Goal: Check status

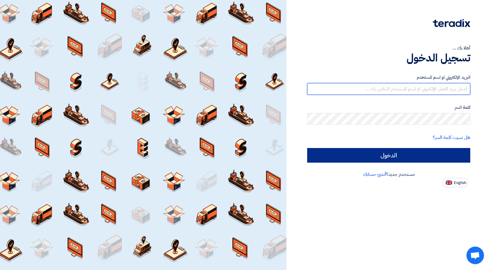
type input "[EMAIL_ADDRESS][DOMAIN_NAME]"
drag, startPoint x: 411, startPoint y: 159, endPoint x: 426, endPoint y: 141, distance: 23.7
click at [411, 159] on input "الدخول" at bounding box center [388, 155] width 163 height 15
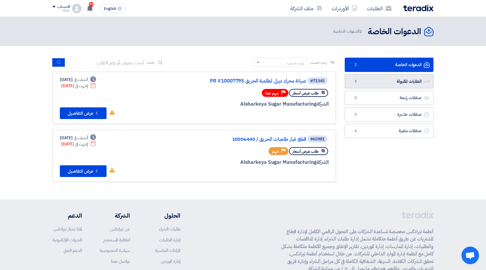
click at [378, 82] on link "الطلبات المقبولة الطلبات المقبولة 1" at bounding box center [389, 81] width 89 height 14
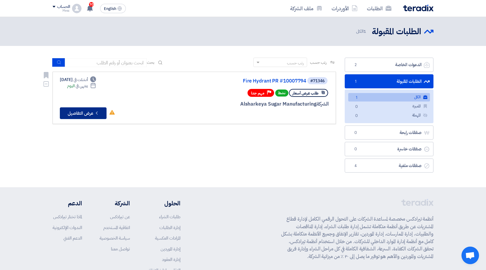
click at [100, 108] on button "Check details عرض التفاصيل" at bounding box center [83, 113] width 47 height 12
